Goal: Task Accomplishment & Management: Use online tool/utility

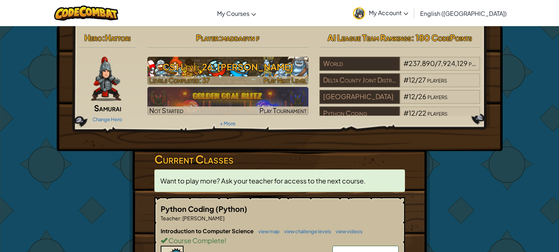
click at [269, 60] on h3 "CS1 Level 26: [PERSON_NAME]" at bounding box center [227, 67] width 161 height 17
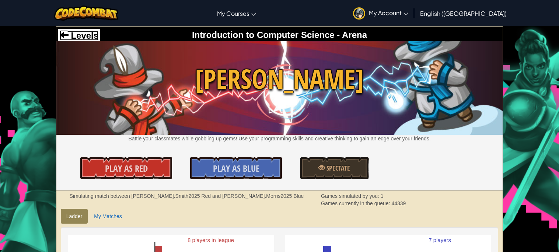
click at [93, 37] on span "Levels" at bounding box center [84, 36] width 30 height 10
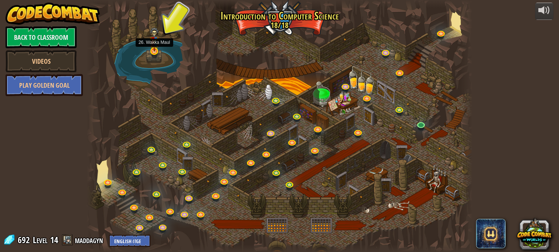
click at [154, 52] on div at bounding box center [154, 51] width 8 height 8
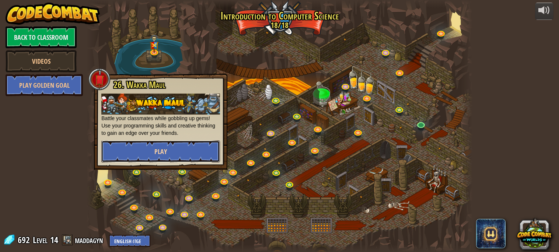
click at [160, 147] on span "Play" at bounding box center [160, 151] width 13 height 9
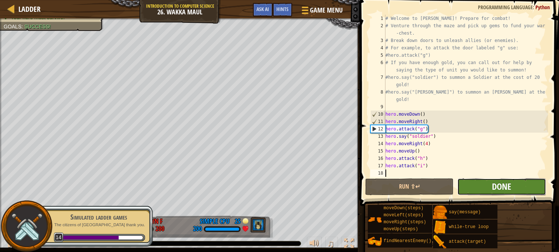
click at [503, 184] on span "Done" at bounding box center [501, 187] width 19 height 12
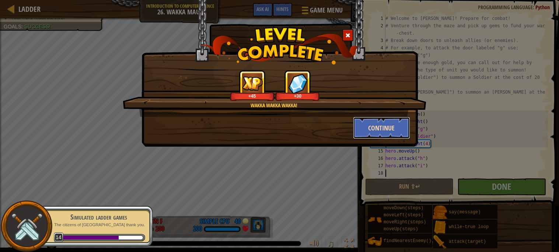
click at [373, 127] on button "Continue" at bounding box center [381, 128] width 57 height 22
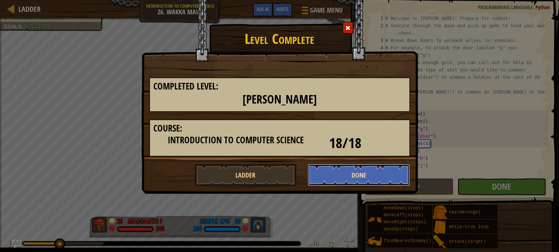
click at [334, 174] on button "Done" at bounding box center [359, 175] width 102 height 22
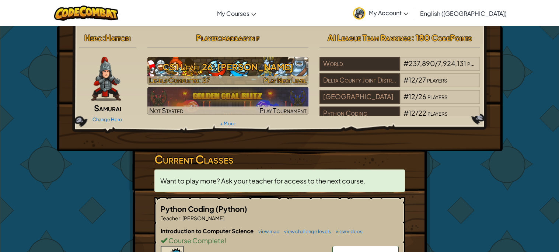
click at [213, 66] on h3 "CS1 Level 26: [PERSON_NAME]" at bounding box center [227, 67] width 161 height 17
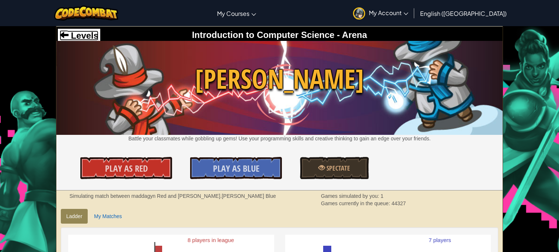
click at [91, 32] on span "Levels" at bounding box center [84, 36] width 30 height 10
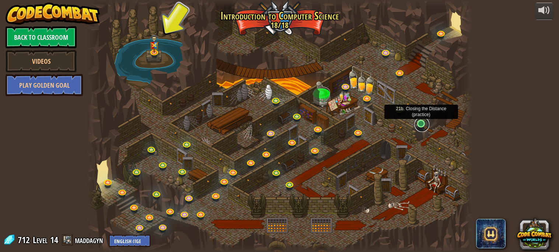
click at [421, 126] on link at bounding box center [422, 124] width 15 height 15
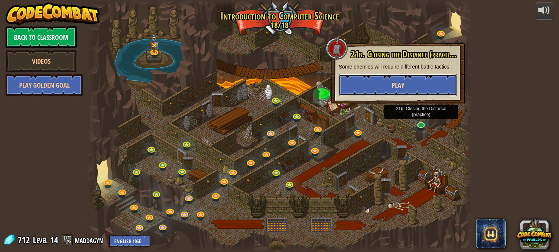
click at [413, 84] on button "Play" at bounding box center [398, 85] width 119 height 22
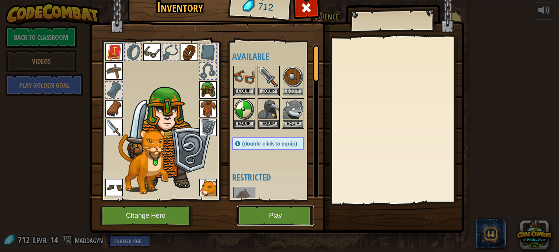
click at [269, 214] on button "Play" at bounding box center [275, 216] width 77 height 20
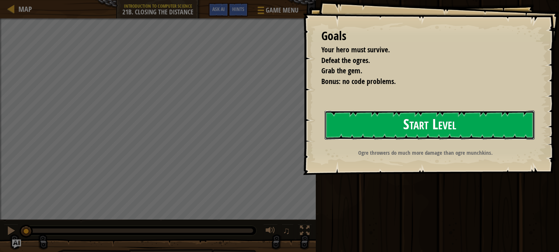
click at [456, 134] on button "Start Level" at bounding box center [430, 125] width 210 height 29
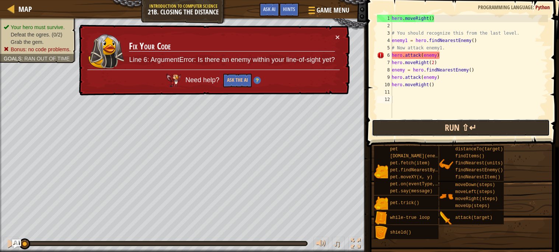
click at [480, 121] on button "Run ⇧↵" at bounding box center [461, 127] width 178 height 17
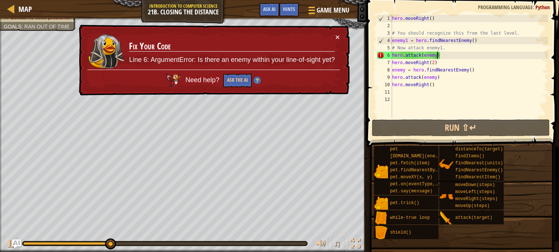
click at [437, 55] on div "hero . moveRight ( ) # You should recognize this from the last level. enemy1 = …" at bounding box center [469, 74] width 157 height 118
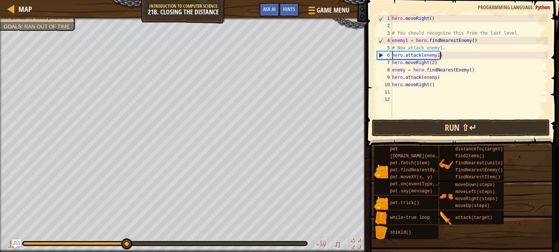
type textarea "hero.attack(enemy1)"
click at [460, 129] on button "Run ⇧↵" at bounding box center [461, 127] width 178 height 17
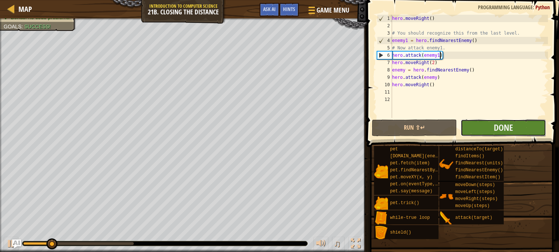
click at [474, 132] on button "Done" at bounding box center [504, 127] width 86 height 17
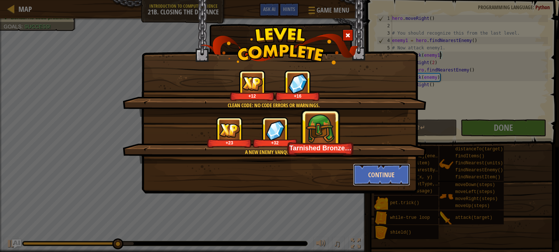
click at [366, 176] on button "Continue" at bounding box center [381, 175] width 57 height 22
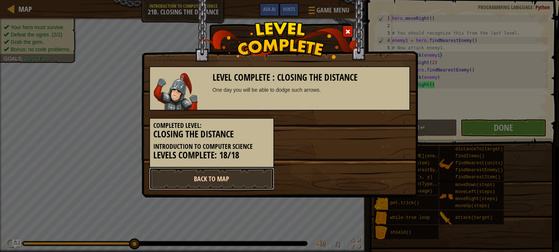
click at [251, 179] on link "Back to Map" at bounding box center [211, 179] width 125 height 22
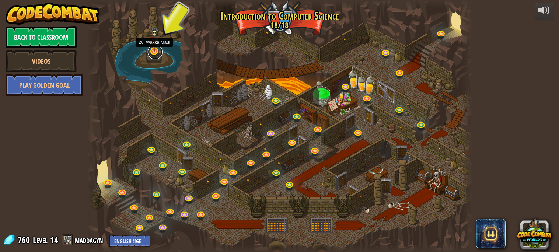
click at [154, 53] on link at bounding box center [155, 52] width 15 height 15
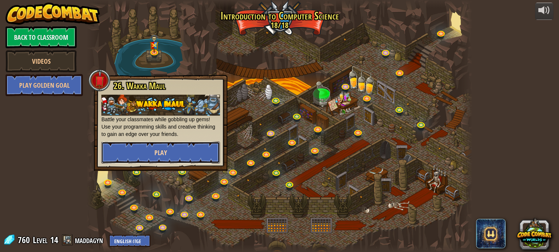
click at [170, 154] on button "Play" at bounding box center [160, 153] width 119 height 22
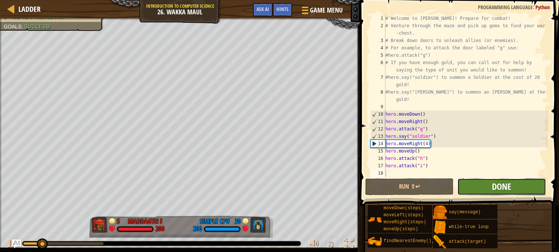
click at [502, 186] on span "Done" at bounding box center [501, 187] width 19 height 12
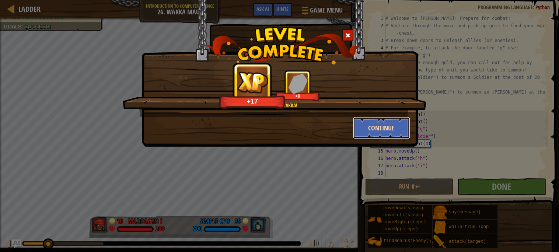
click at [365, 126] on button "Continue" at bounding box center [381, 128] width 57 height 22
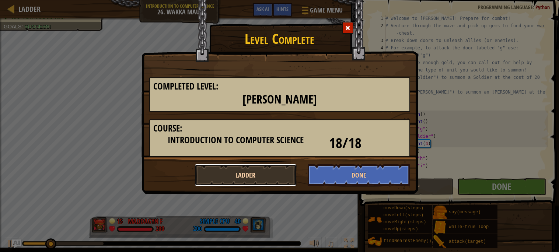
click at [256, 176] on button "Ladder" at bounding box center [246, 175] width 102 height 22
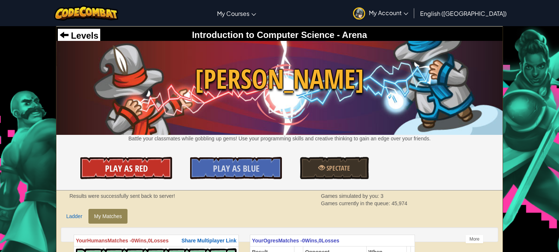
click at [111, 178] on link "Play As Red" at bounding box center [125, 168] width 91 height 22
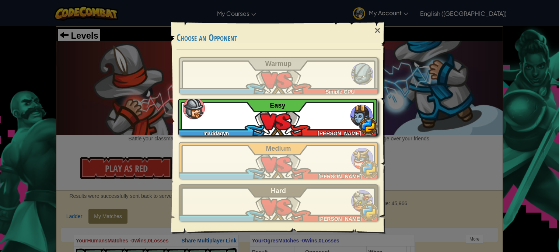
click at [289, 106] on div "maddagyn Alex S Easy" at bounding box center [278, 117] width 200 height 37
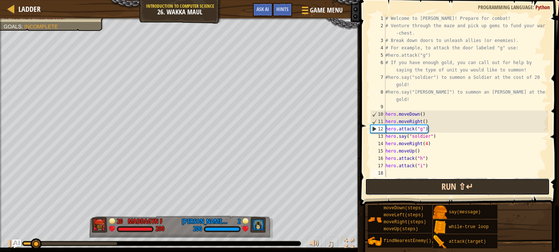
click at [420, 184] on button "Run ⇧↵" at bounding box center [457, 186] width 185 height 17
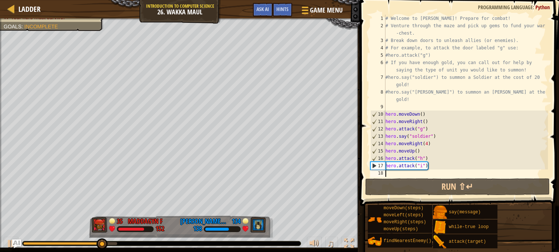
type textarea "h"
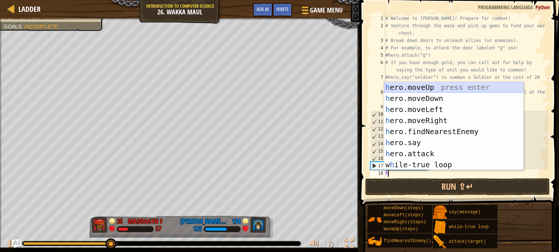
click at [457, 87] on div "h ero.moveUp press enter h ero.moveDown press enter h ero.moveLeft press enter …" at bounding box center [453, 137] width 139 height 111
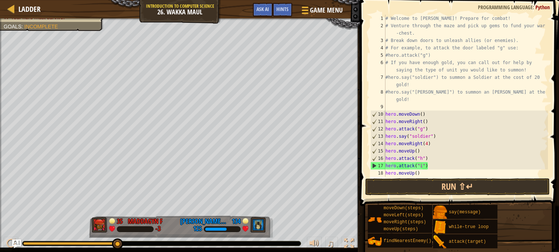
click at [418, 175] on div "# Welcome to [PERSON_NAME]! Prepare for combat! # Venture through the maze and …" at bounding box center [466, 103] width 164 height 177
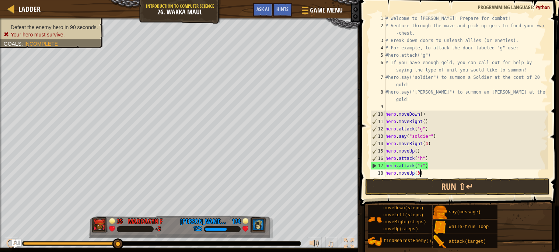
scroll to position [3, 2]
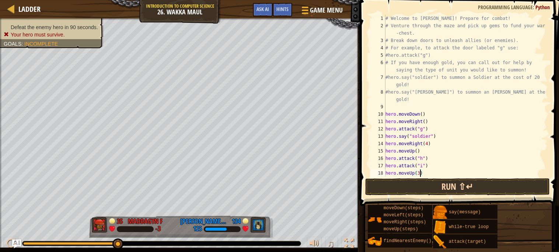
type textarea "hero.moveUp(3)"
click at [446, 191] on button "Run ⇧↵" at bounding box center [457, 186] width 185 height 17
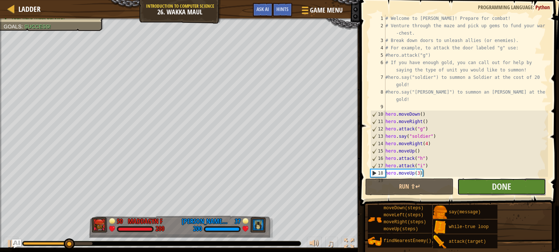
click at [484, 194] on button "Done" at bounding box center [501, 186] width 88 height 17
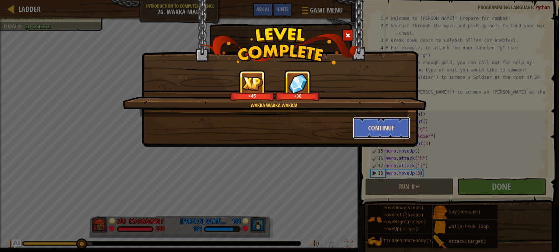
click at [384, 129] on button "Continue" at bounding box center [381, 128] width 57 height 22
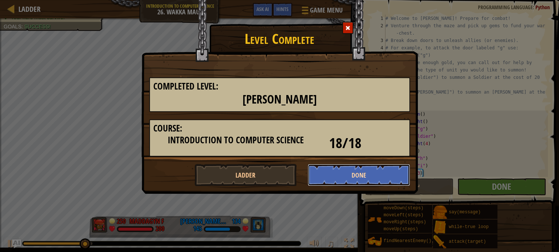
click at [367, 172] on button "Done" at bounding box center [359, 175] width 102 height 22
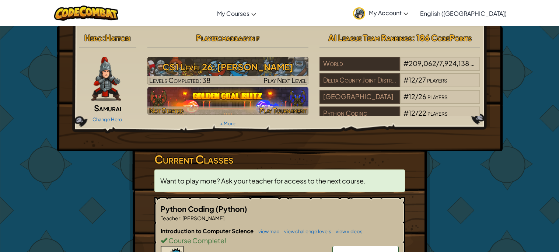
click at [269, 103] on img at bounding box center [227, 101] width 161 height 28
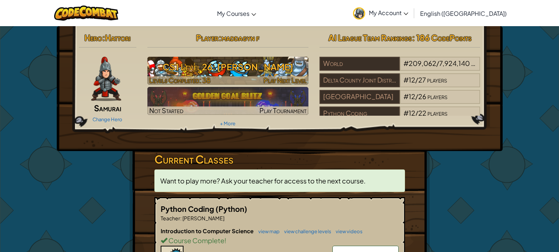
click at [237, 76] on div at bounding box center [227, 80] width 161 height 8
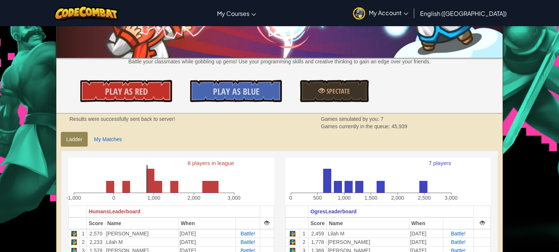
scroll to position [73, 0]
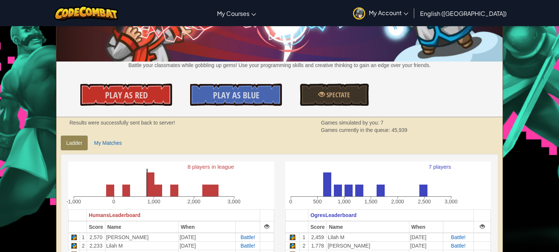
click at [102, 82] on div "Levels Introduction to Computer Science - Arena Wakka Maul Battle your classmat…" at bounding box center [279, 35] width 447 height 164
click at [107, 94] on span "Play As Red" at bounding box center [126, 95] width 43 height 12
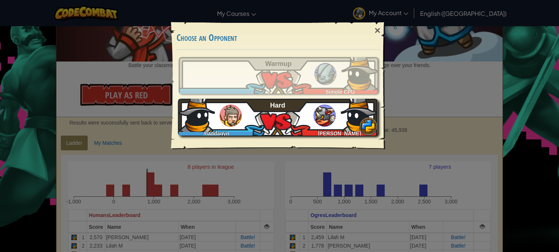
click at [318, 107] on img at bounding box center [325, 116] width 22 height 22
